Goal: Information Seeking & Learning: Learn about a topic

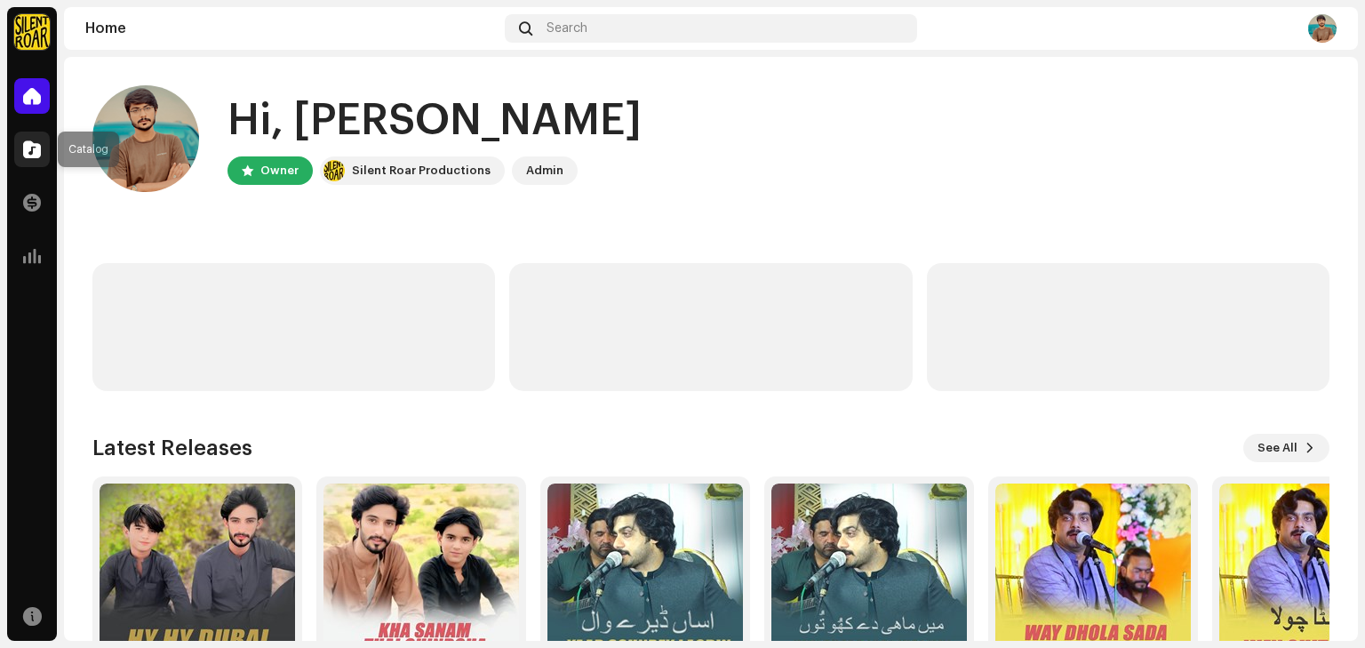
click at [30, 156] on span at bounding box center [32, 149] width 18 height 14
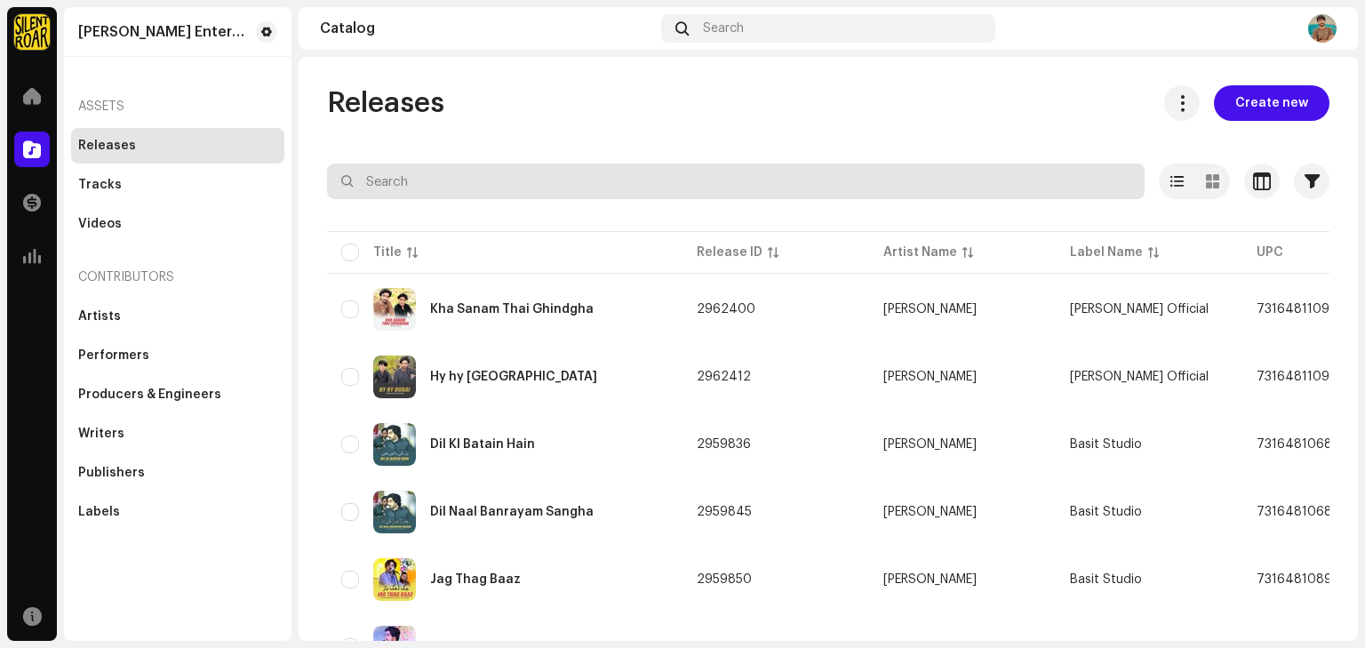
click at [463, 176] on input "text" at bounding box center [735, 181] width 817 height 36
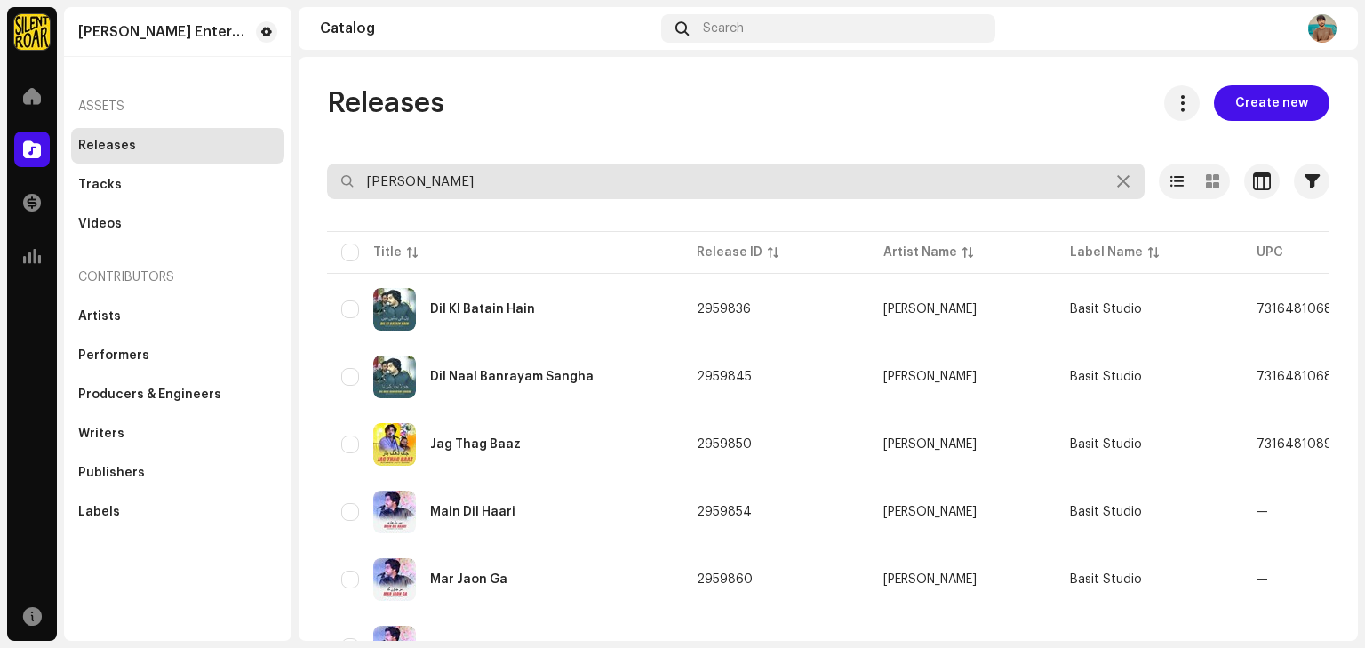
drag, startPoint x: 548, startPoint y: 171, endPoint x: 283, endPoint y: 210, distance: 267.7
click at [283, 210] on div "[PERSON_NAME] Enterprises Home Catalog Transactions Analytics Resources [PERSON…" at bounding box center [682, 324] width 1365 height 648
type input "[PERSON_NAME]"
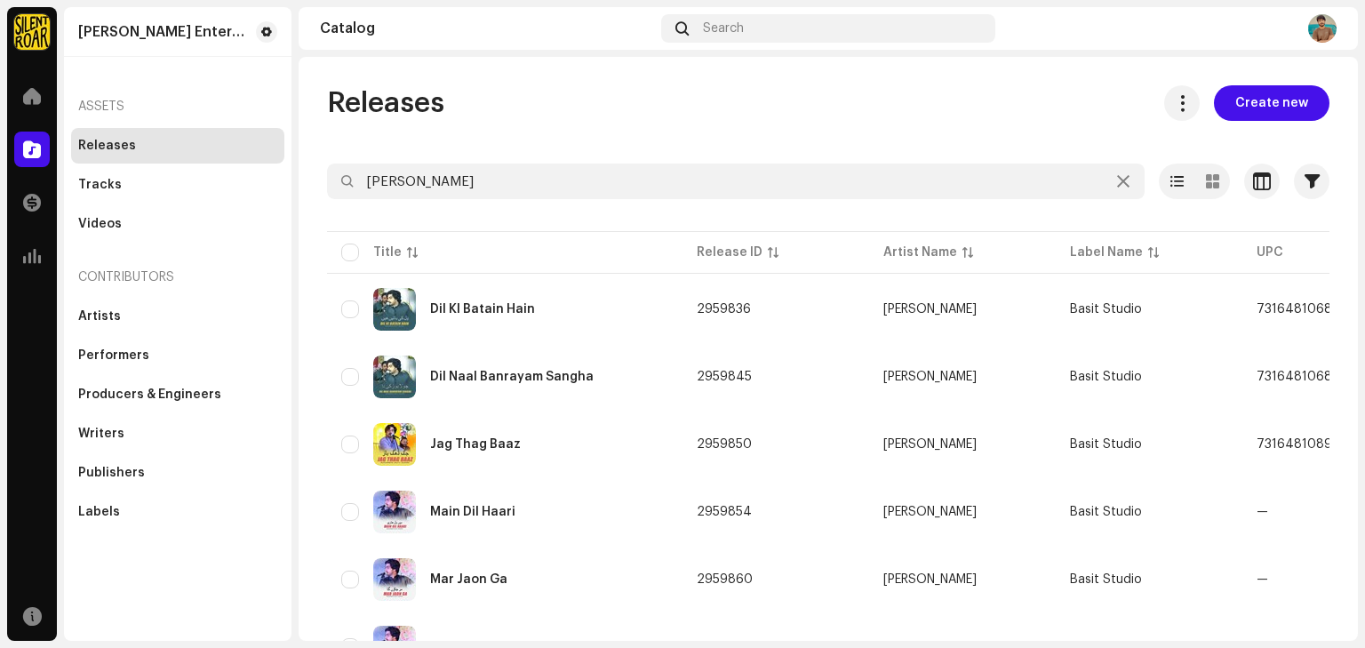
drag, startPoint x: 1364, startPoint y: 128, endPoint x: 1359, endPoint y: 178, distance: 50.0
click at [1359, 178] on div "[PERSON_NAME] Enterprises Home Catalog Transactions Analytics Resources [PERSON…" at bounding box center [682, 324] width 1365 height 648
click at [114, 180] on div "Tracks" at bounding box center [100, 185] width 44 height 14
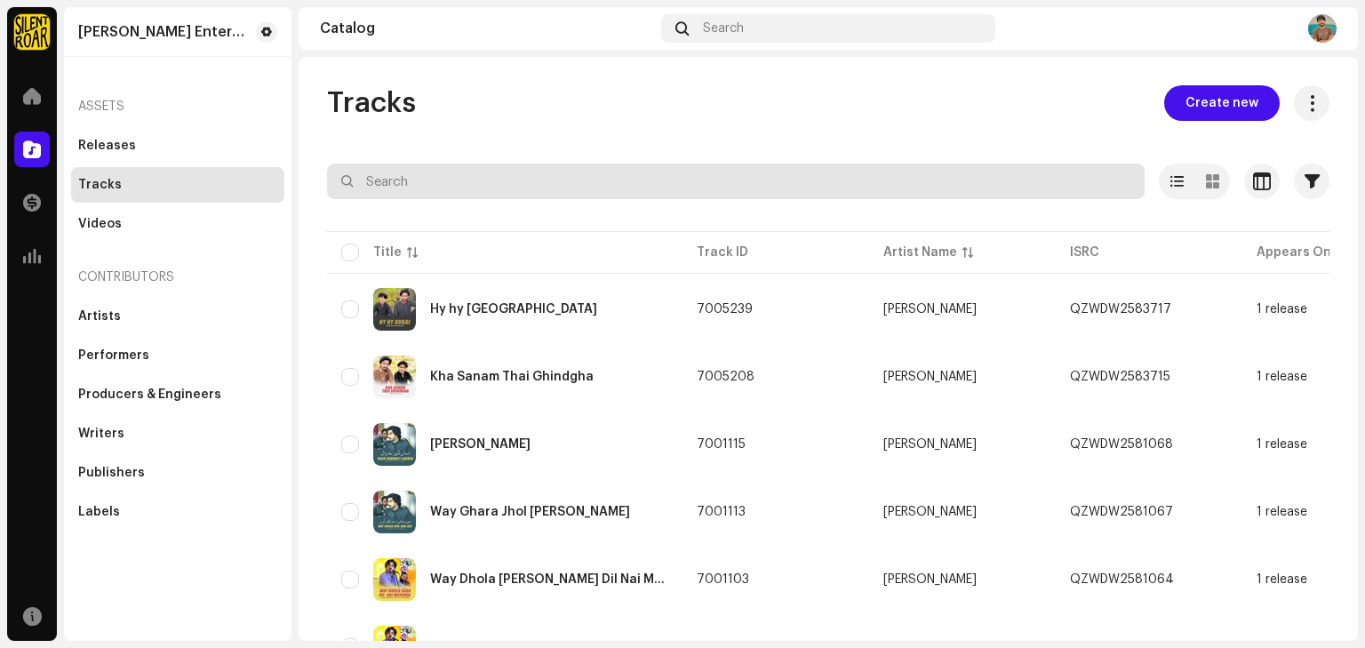
click at [517, 186] on input "text" at bounding box center [735, 181] width 817 height 36
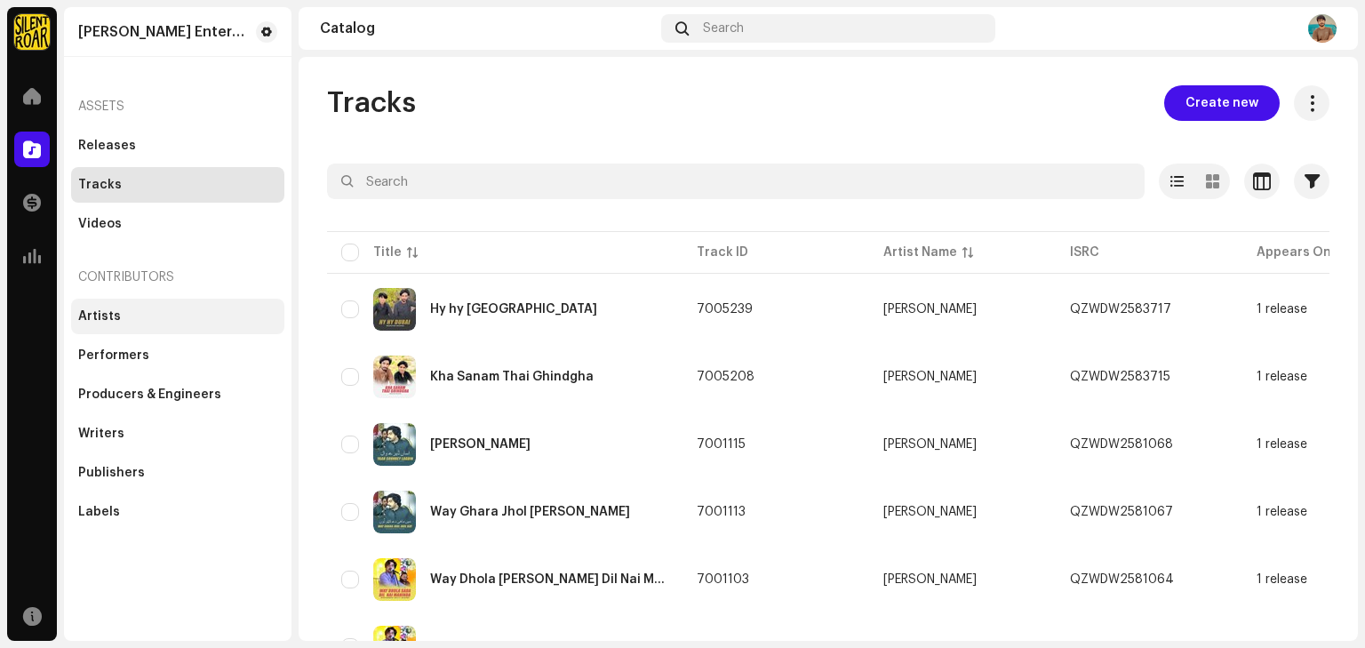
click at [108, 319] on div "Artists" at bounding box center [99, 316] width 43 height 14
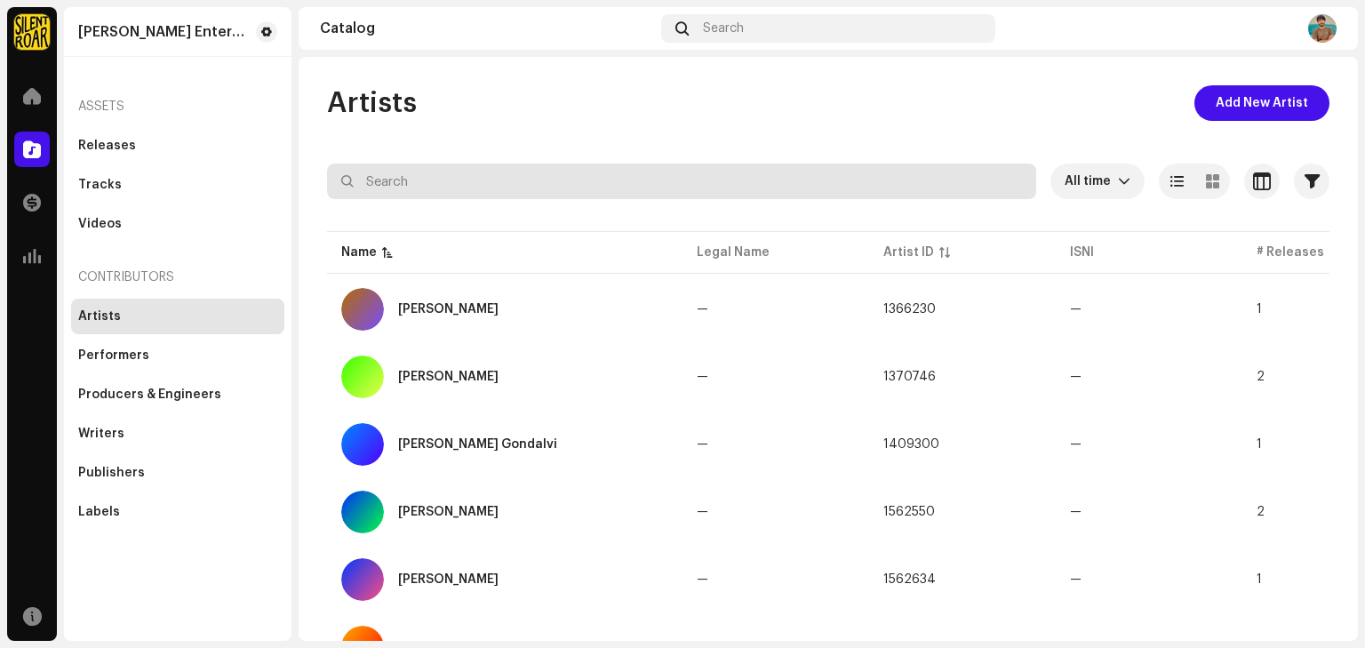
click at [803, 177] on input "text" at bounding box center [681, 181] width 709 height 36
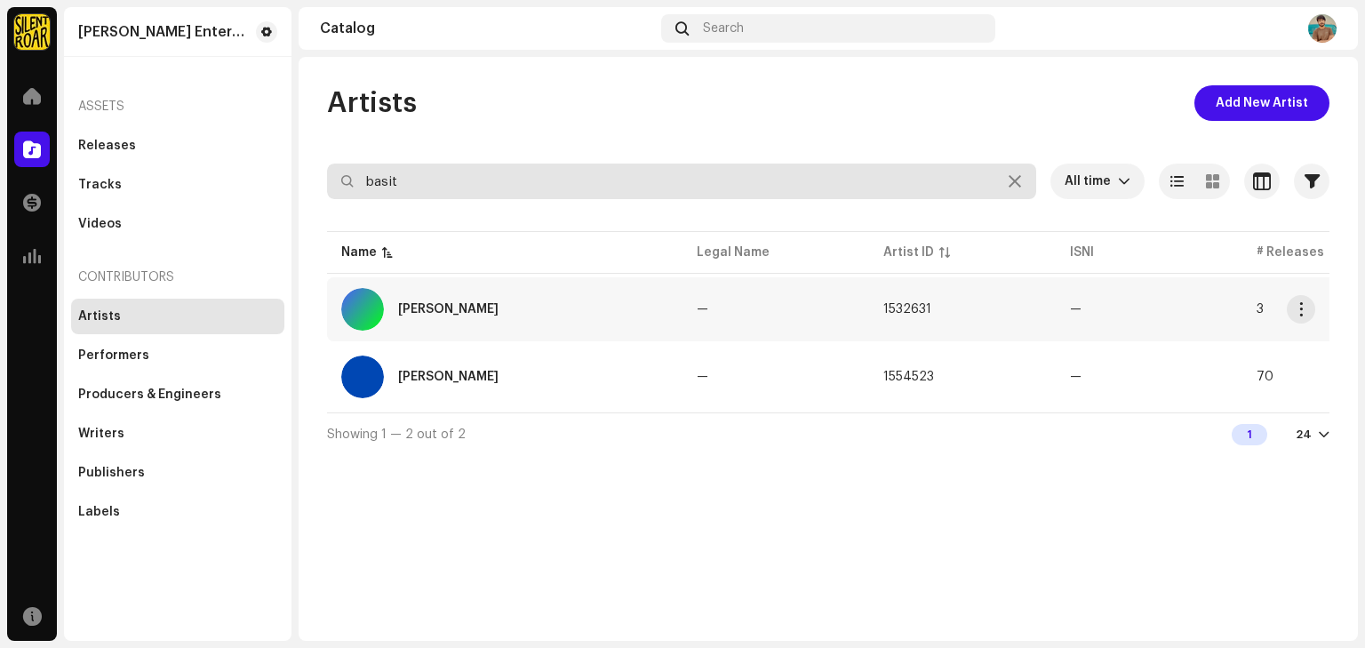
type input "basit"
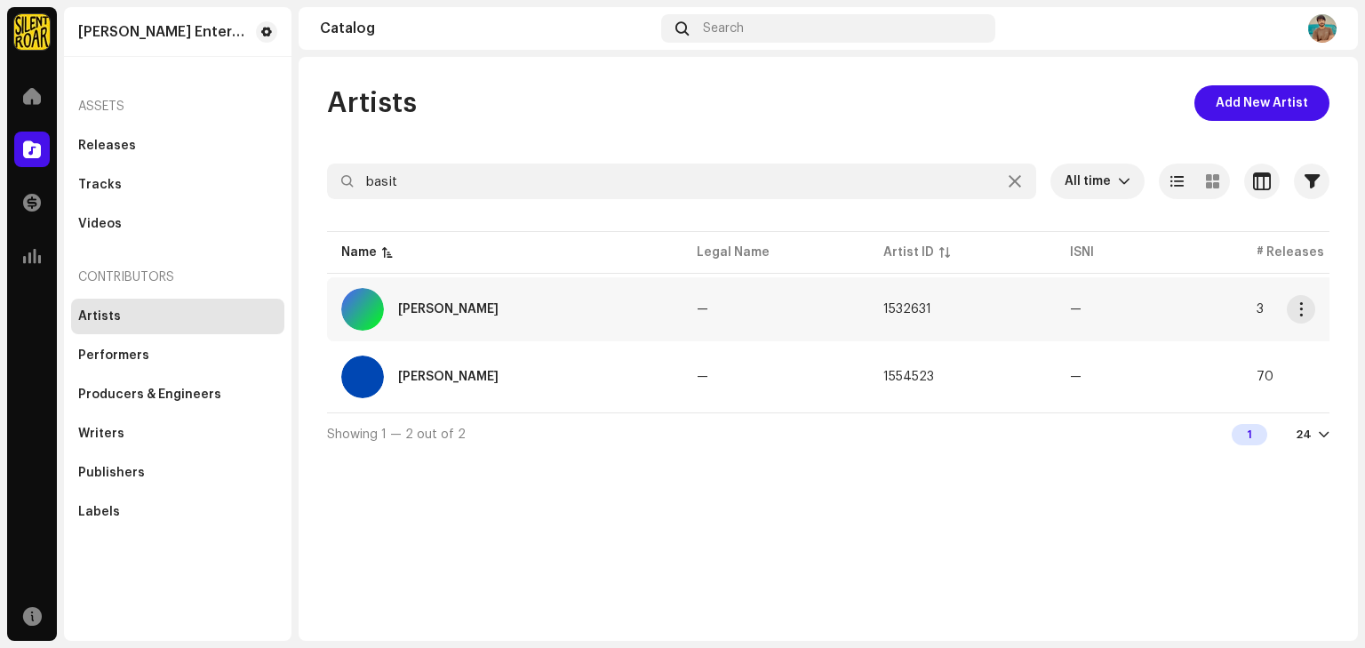
click at [447, 311] on div "[PERSON_NAME]" at bounding box center [448, 309] width 100 height 12
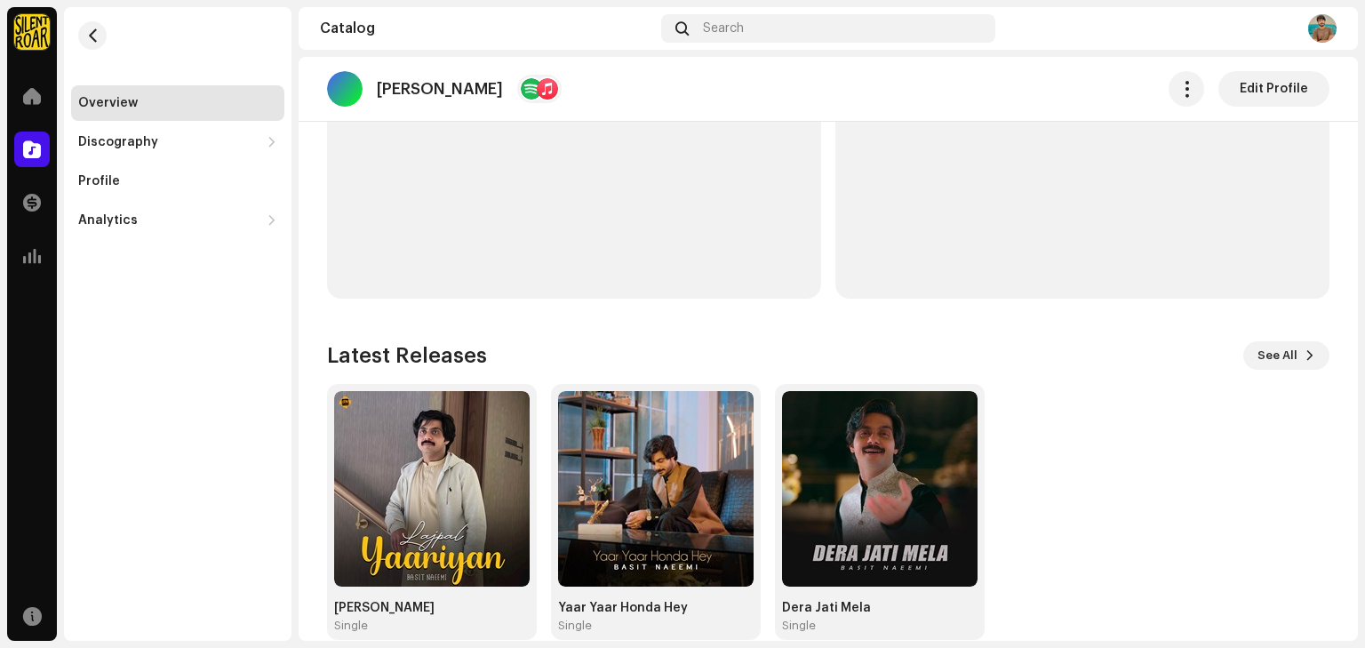
scroll to position [647, 0]
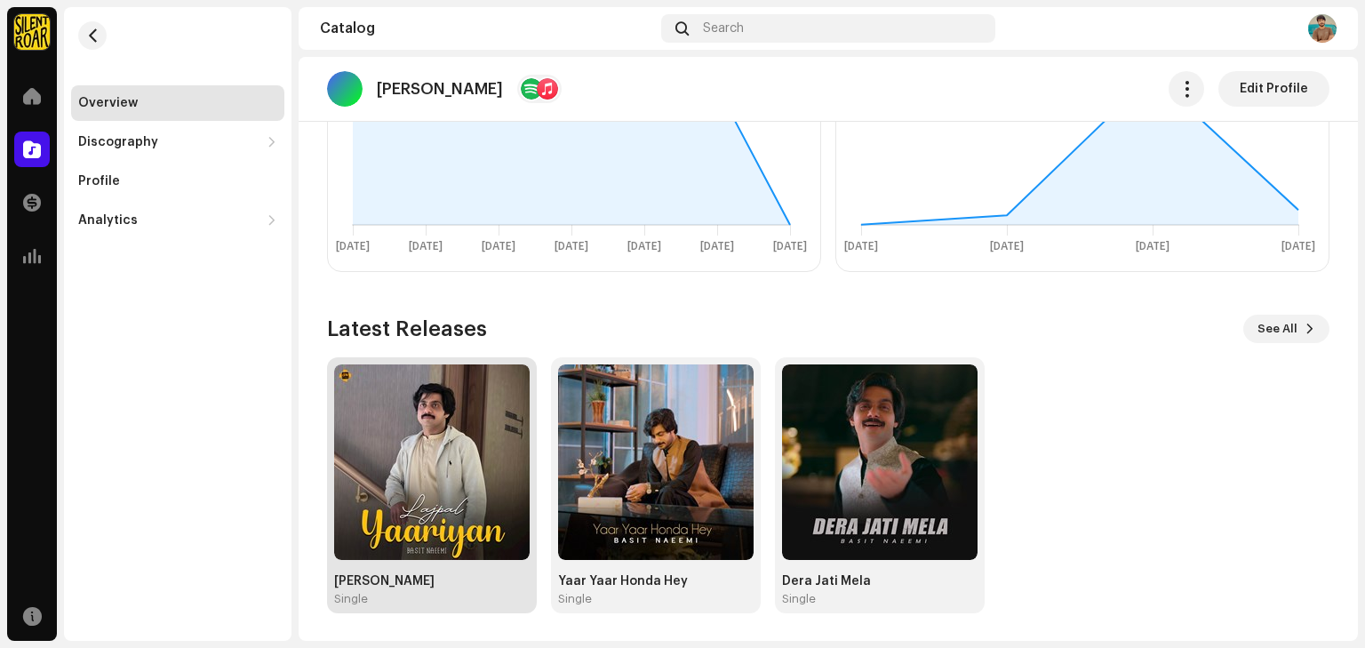
click at [409, 425] on img at bounding box center [431, 461] width 195 height 195
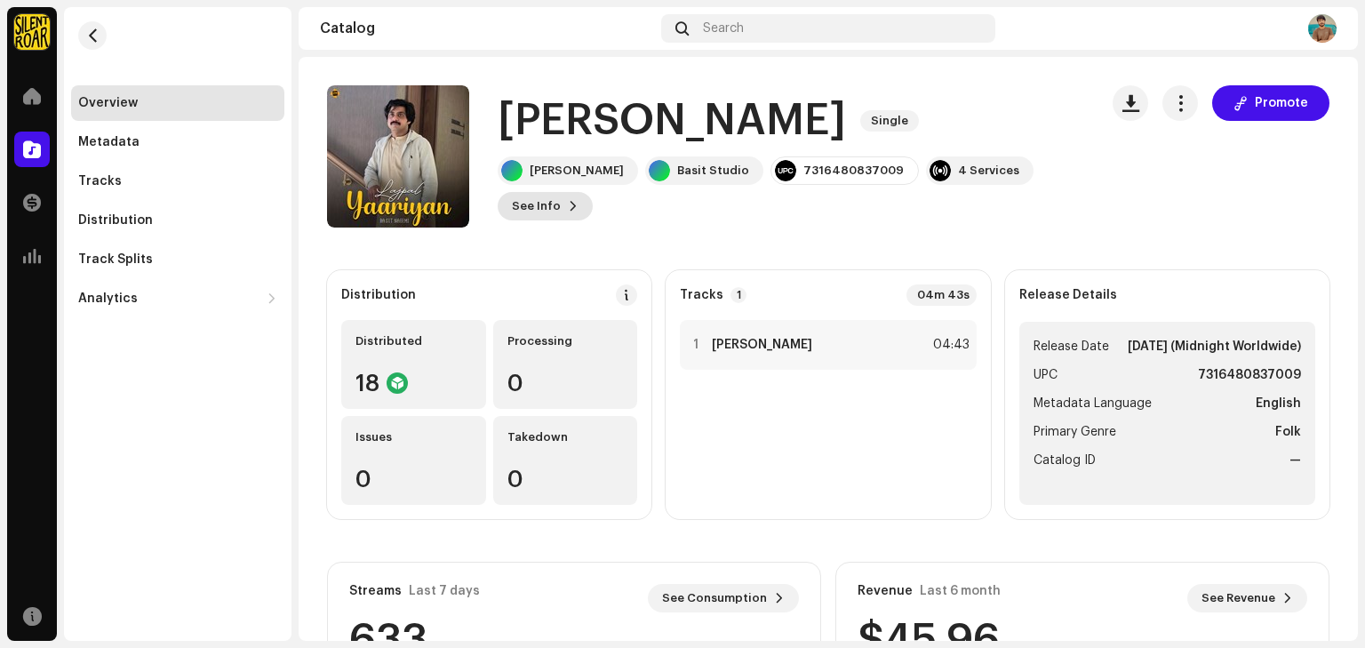
click at [581, 198] on button "See Info" at bounding box center [545, 206] width 95 height 28
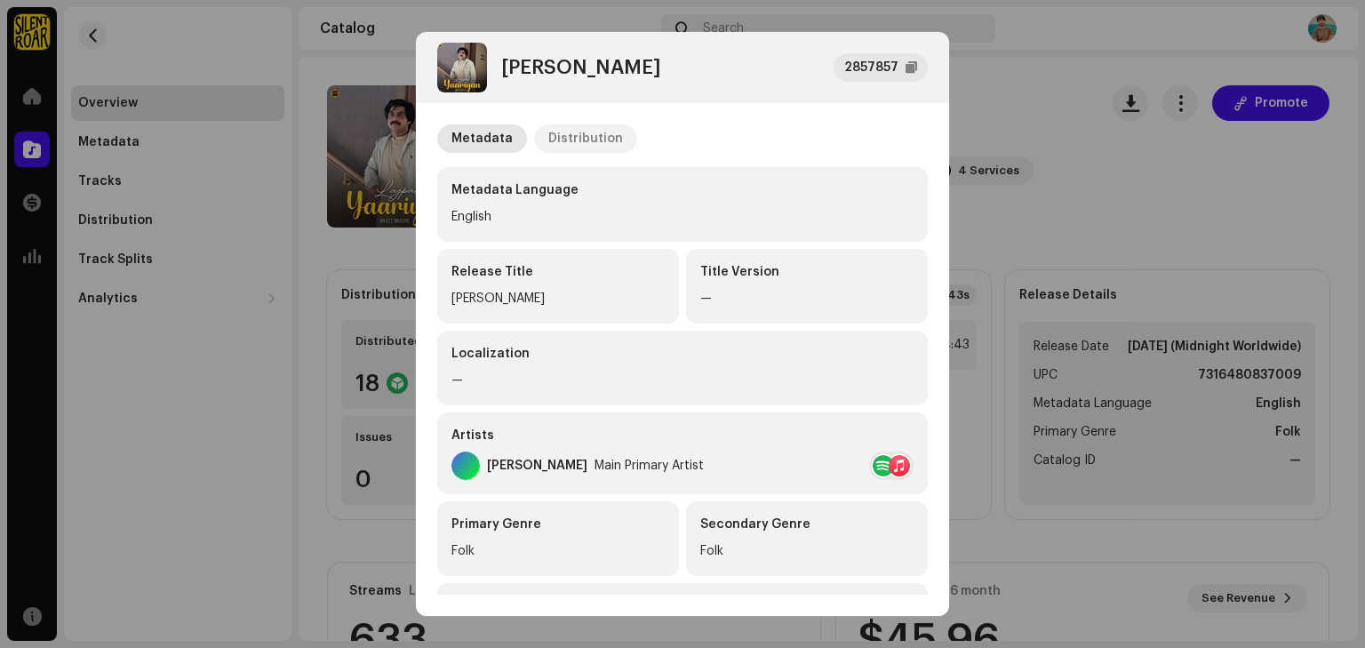
click at [567, 138] on div "Distribution" at bounding box center [585, 138] width 75 height 28
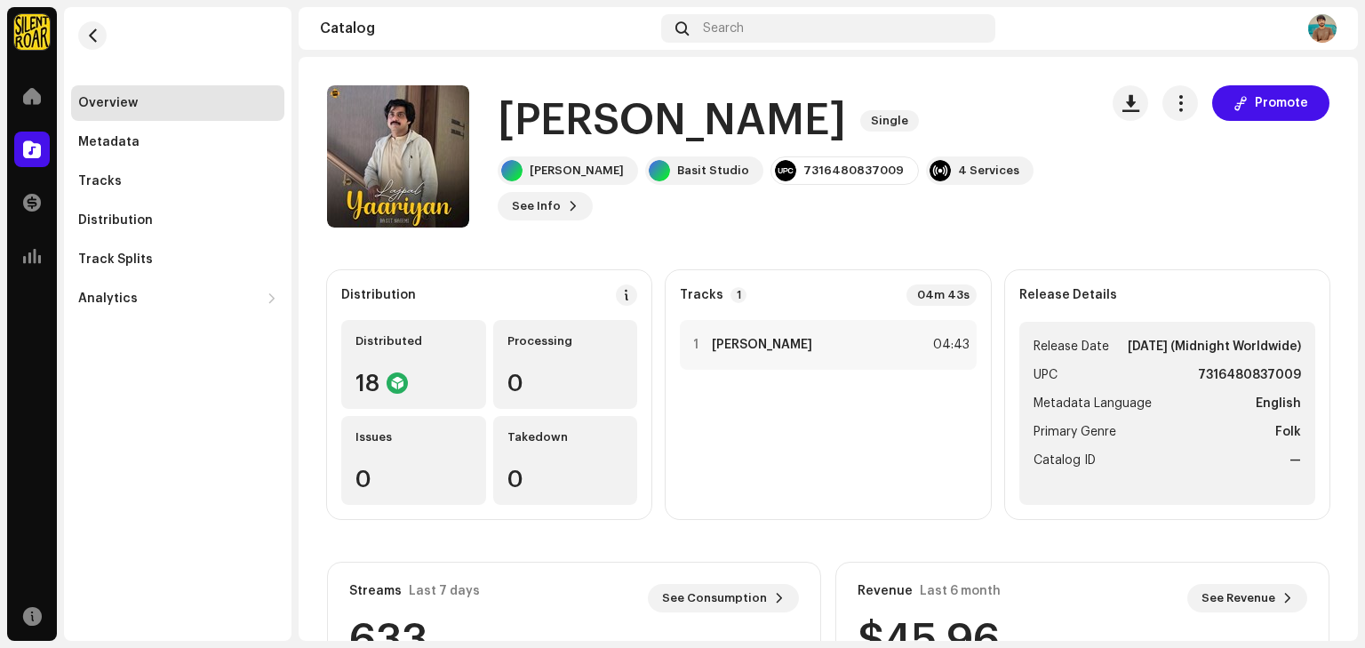
click at [1005, 85] on div "Lajpal Yaariyan 2857857 Metadata Distribution Release Date [DATE] (Midnight Wor…" at bounding box center [682, 324] width 1365 height 648
click at [1172, 96] on span "button" at bounding box center [1180, 103] width 17 height 14
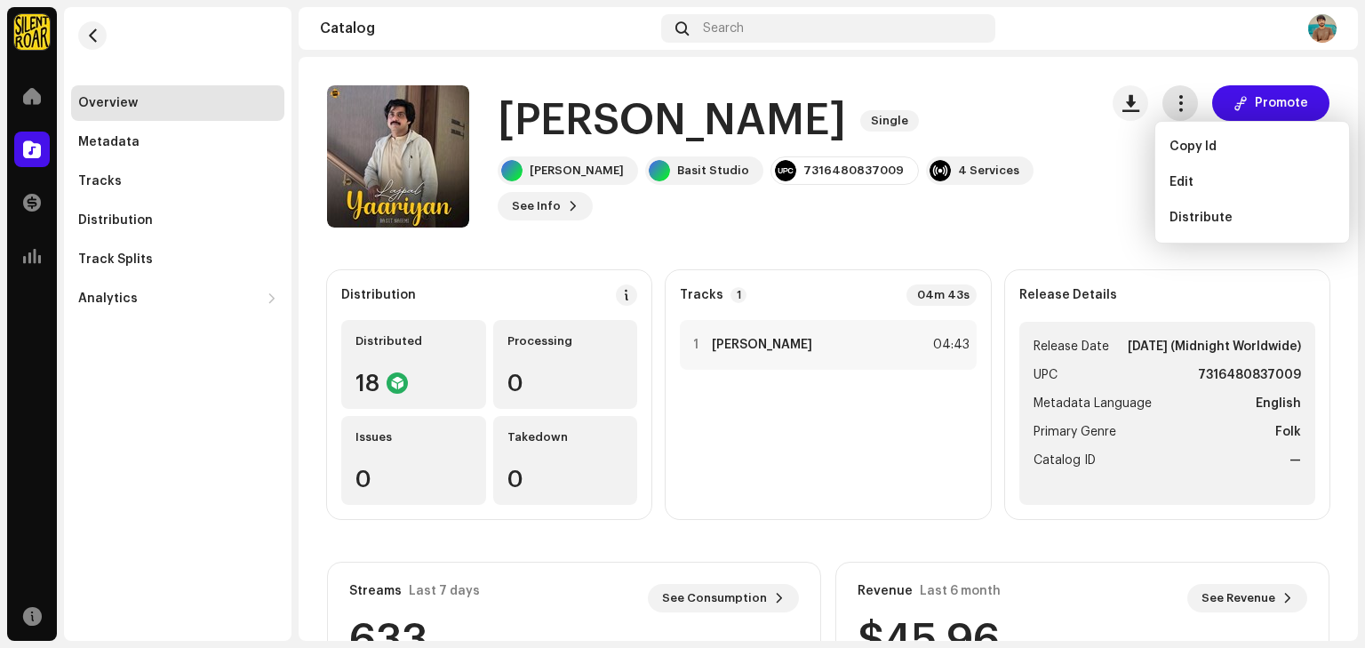
click at [1172, 96] on span "button" at bounding box center [1180, 103] width 17 height 14
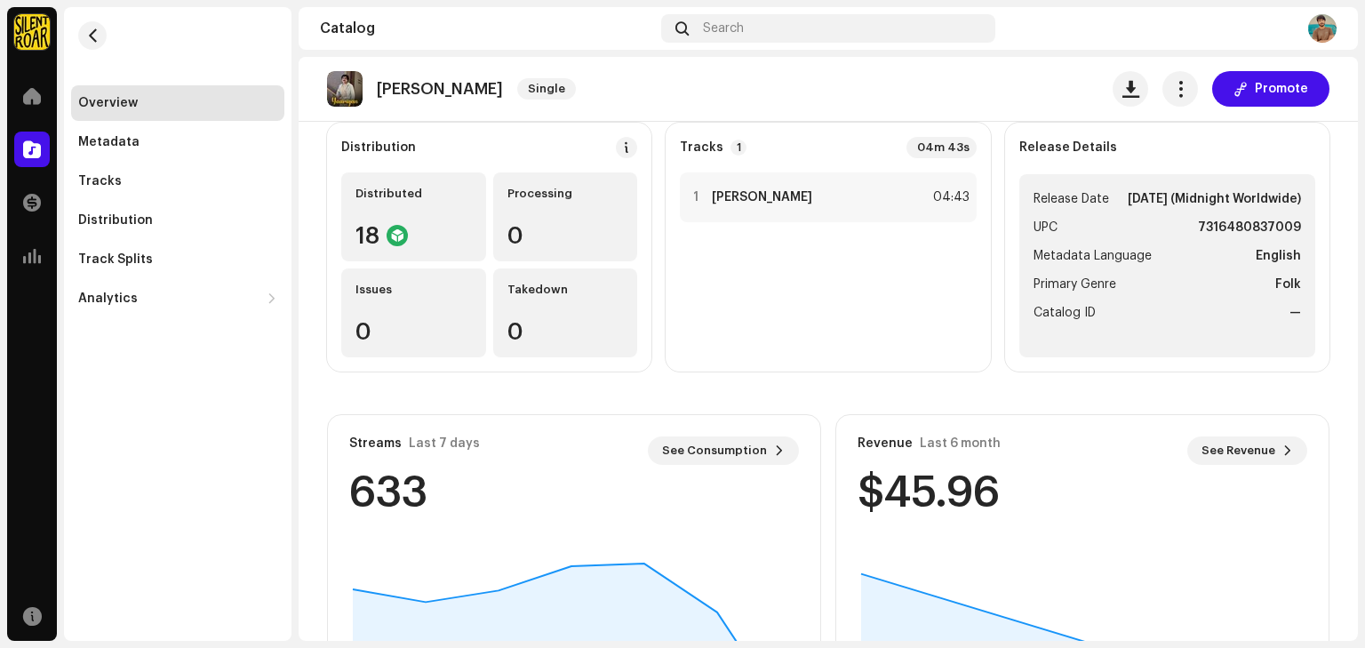
scroll to position [124, 0]
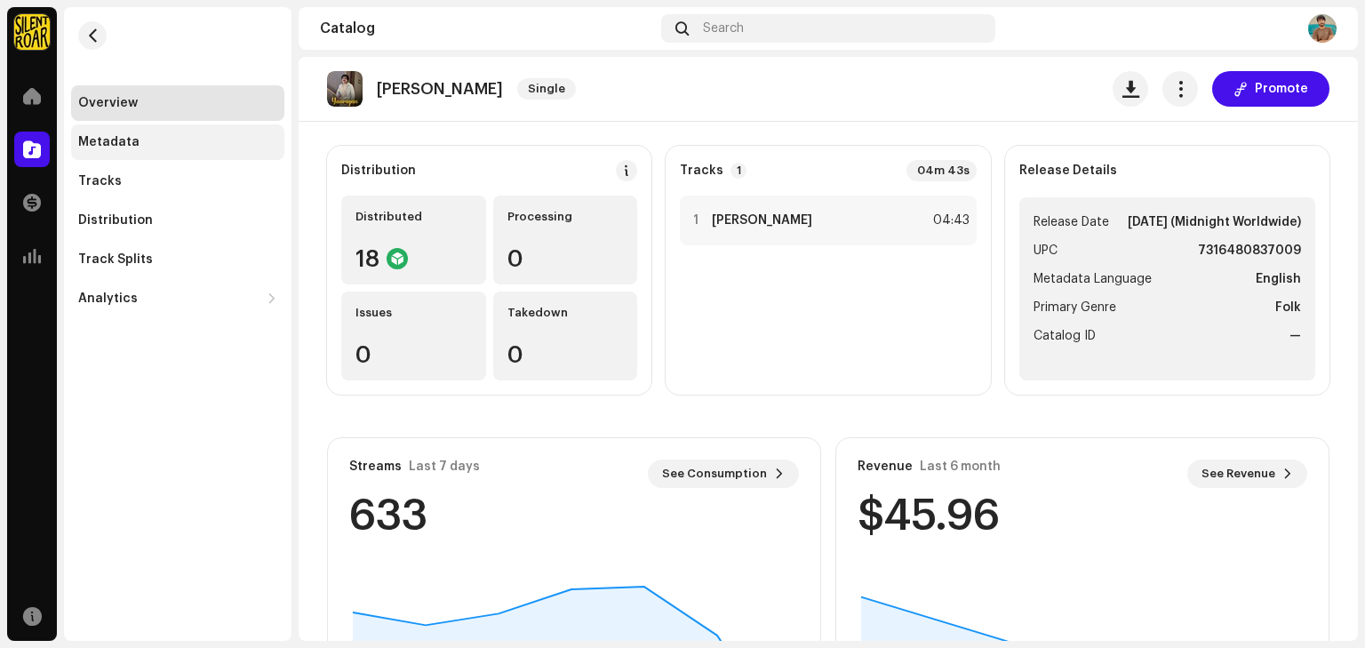
click at [124, 135] on div "Metadata" at bounding box center [108, 142] width 61 height 14
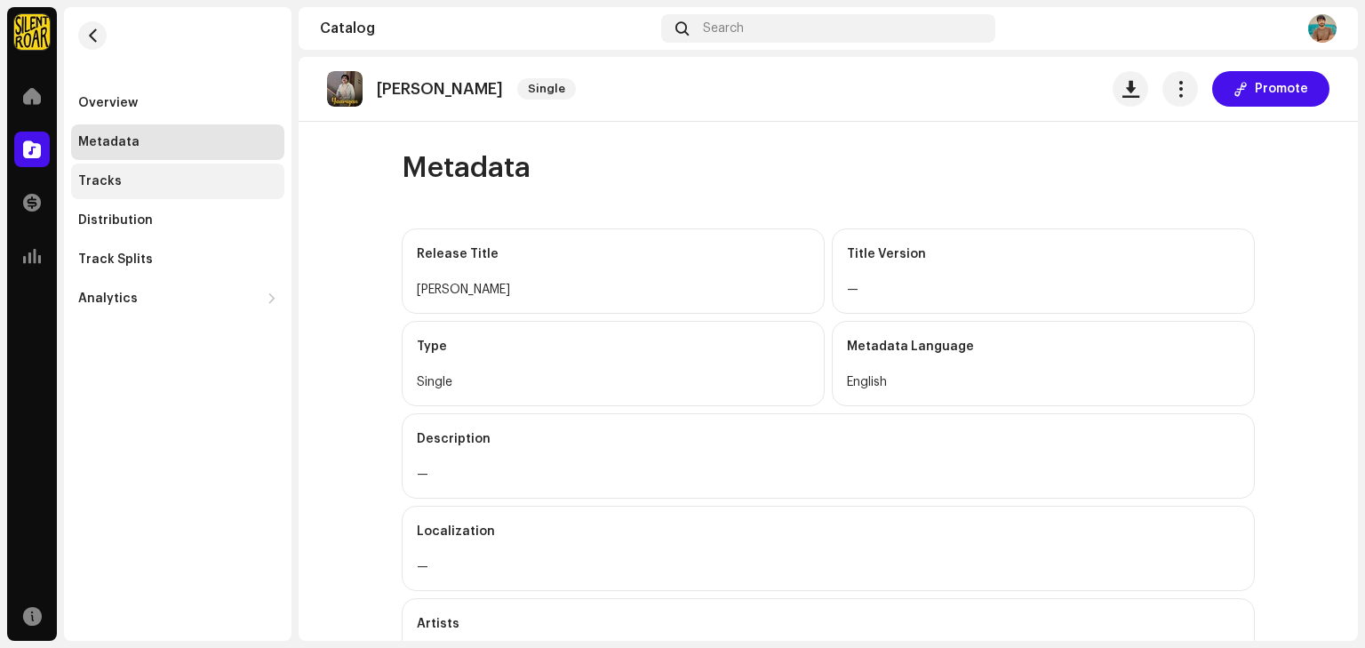
click at [118, 187] on div "Tracks" at bounding box center [177, 181] width 199 height 14
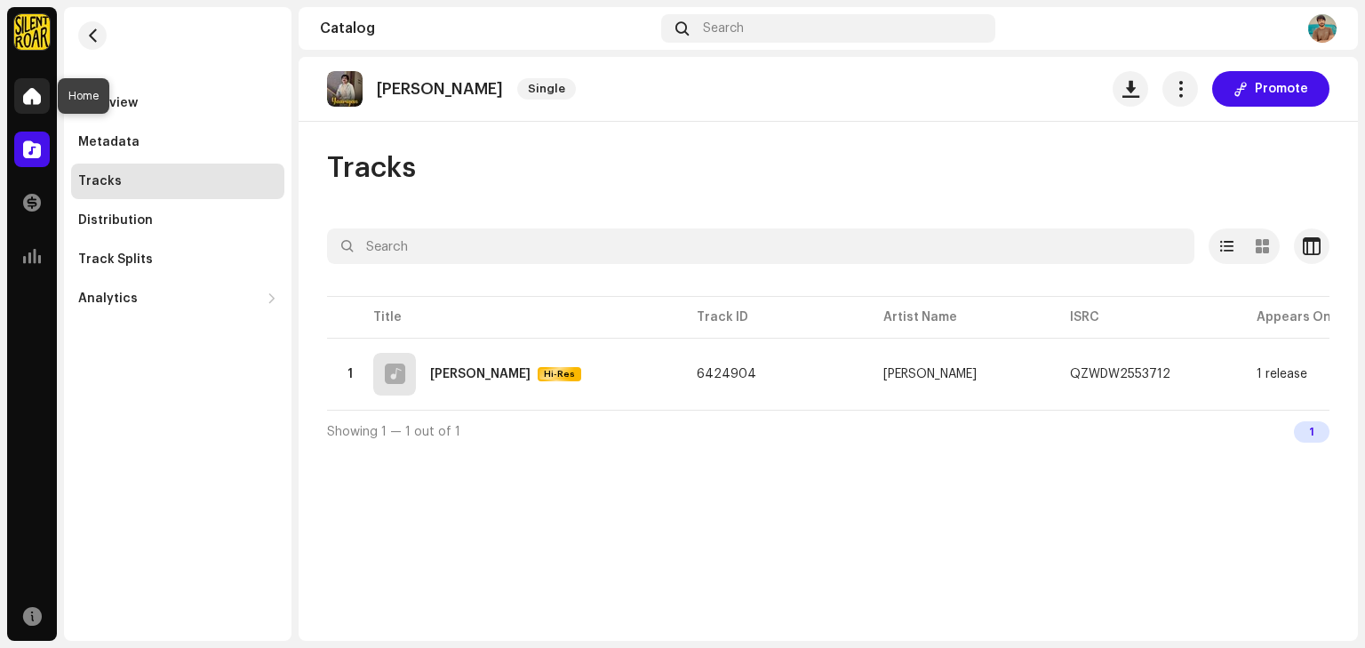
click at [37, 95] on span at bounding box center [32, 96] width 18 height 14
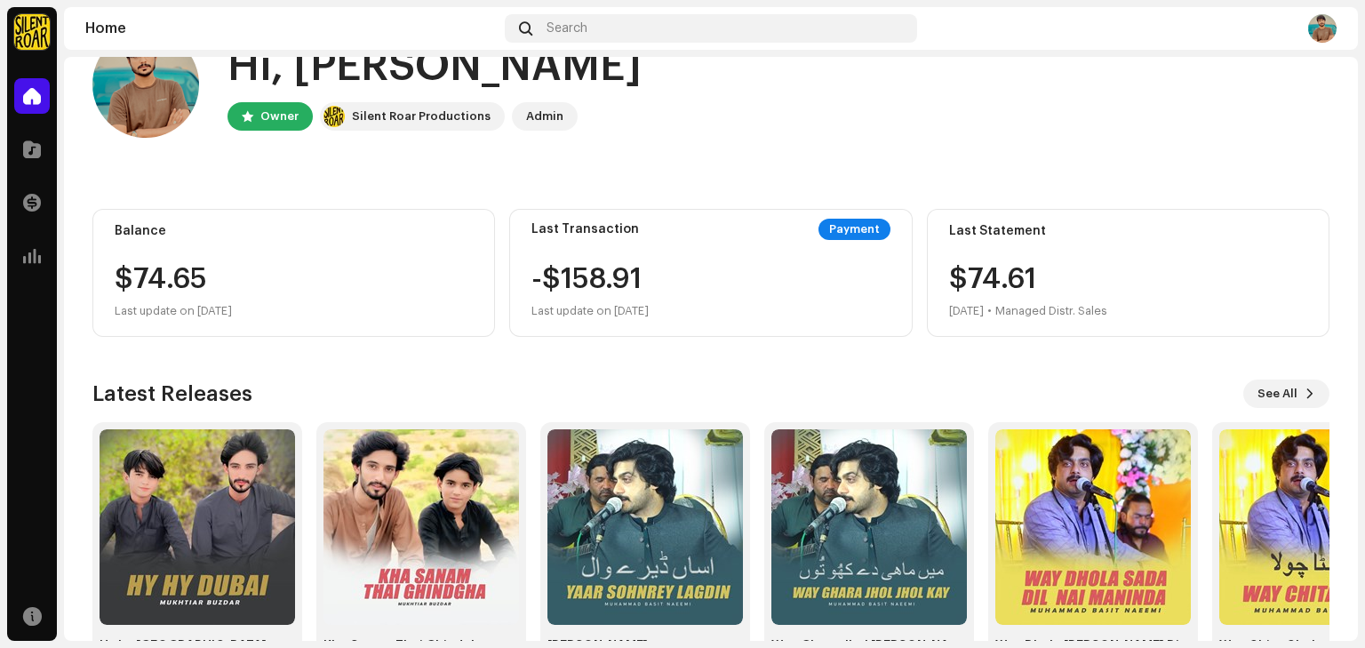
scroll to position [119, 0]
